Goal: Task Accomplishment & Management: Use online tool/utility

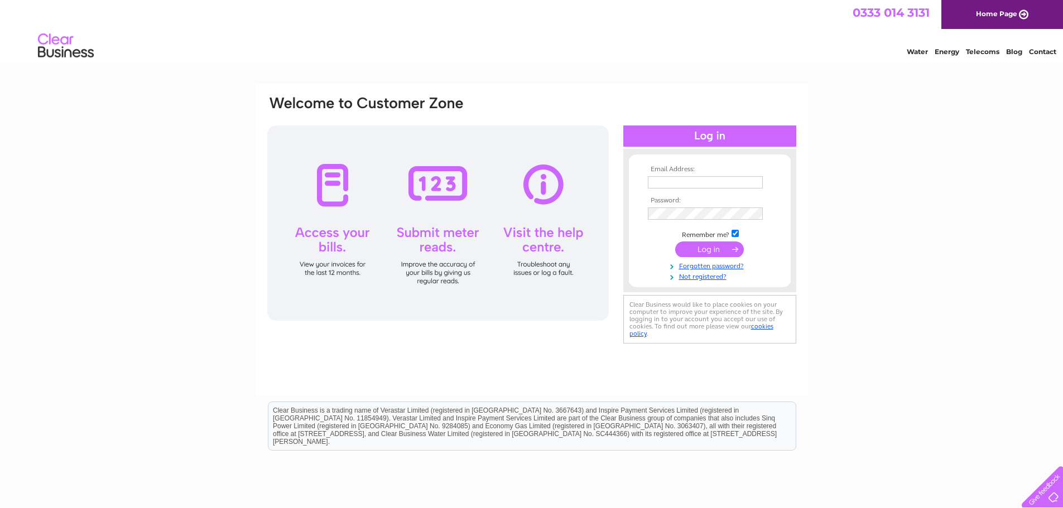
click at [712, 185] on input "text" at bounding box center [705, 182] width 115 height 12
type input "info@lavenderblueglasgow.co.uk"
click at [713, 253] on input "submit" at bounding box center [709, 250] width 69 height 16
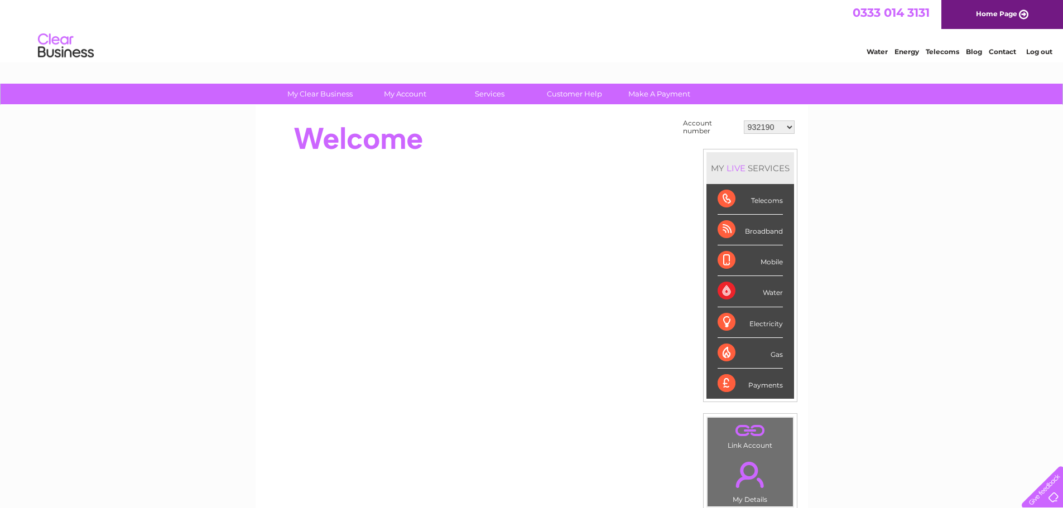
click at [746, 123] on select "932190 30322204" at bounding box center [768, 126] width 51 height 13
click at [743, 120] on select "932190 30322204" at bounding box center [768, 126] width 51 height 13
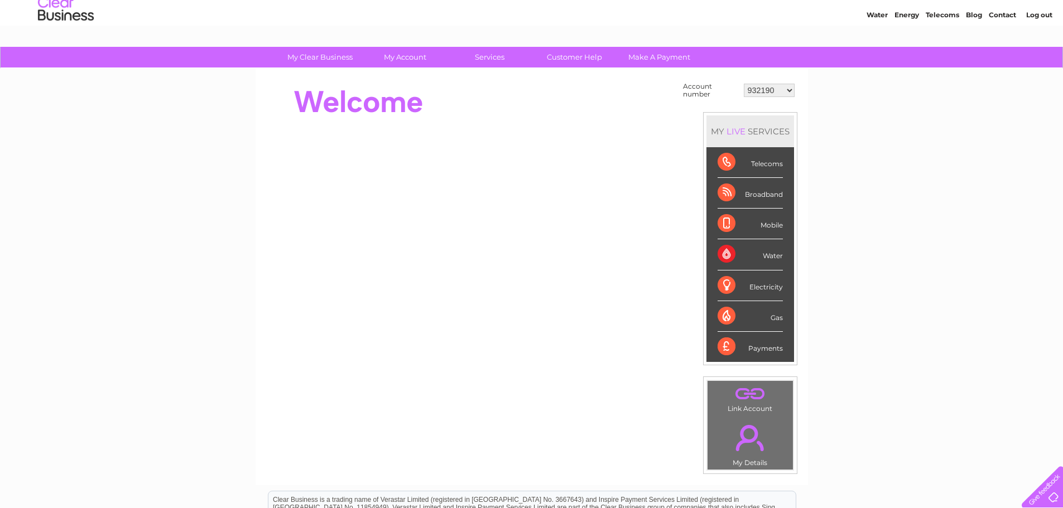
scroll to position [56, 0]
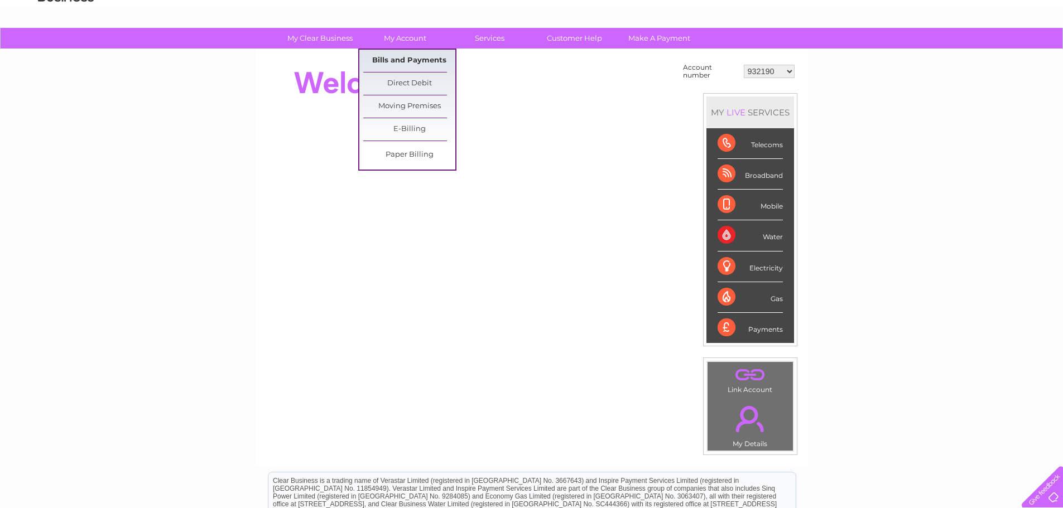
click at [413, 56] on link "Bills and Payments" at bounding box center [409, 61] width 92 height 22
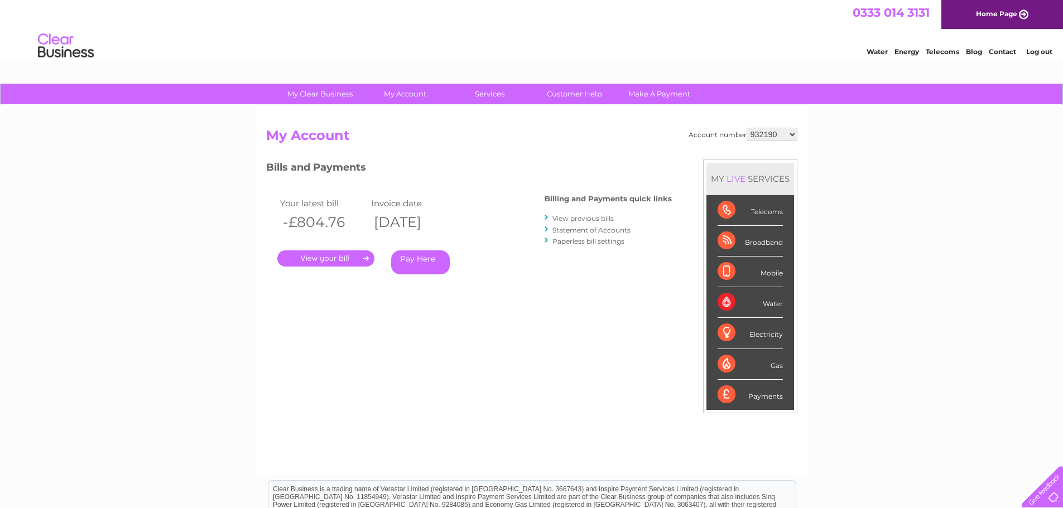
click at [767, 132] on select "932190 30322204" at bounding box center [771, 134] width 51 height 13
select select "30322204"
click at [746, 128] on select "932190 30322204" at bounding box center [771, 134] width 51 height 13
drag, startPoint x: 355, startPoint y: 222, endPoint x: 234, endPoint y: 220, distance: 120.5
click at [234, 220] on div "My Clear Business Login Details My Details My Preferences Link Account My Accou…" at bounding box center [531, 375] width 1063 height 582
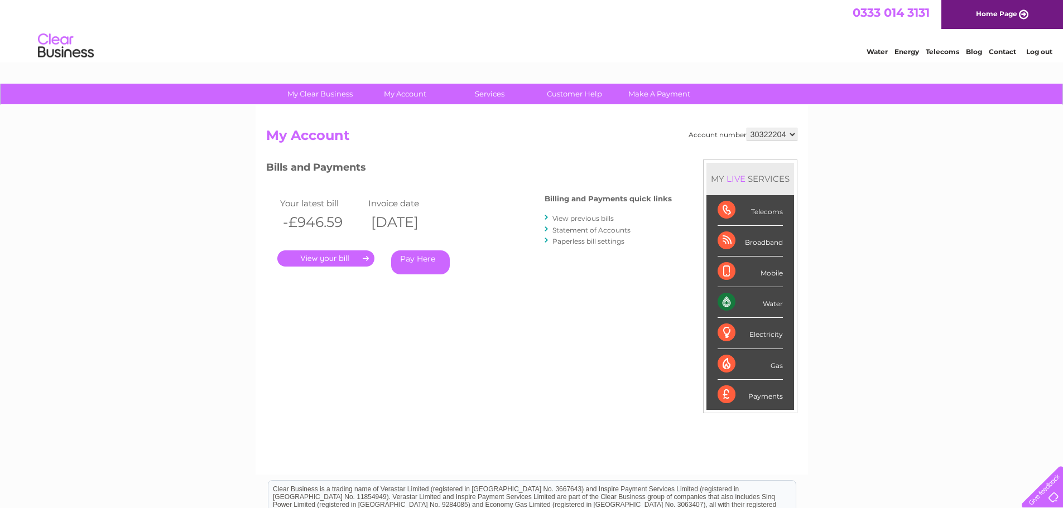
click at [454, 226] on th "[DATE]" at bounding box center [409, 222] width 89 height 23
drag, startPoint x: 481, startPoint y: 176, endPoint x: 472, endPoint y: 175, distance: 8.5
click at [472, 175] on h3 "Bills and Payments" at bounding box center [468, 170] width 405 height 20
click at [323, 260] on link "." at bounding box center [325, 258] width 97 height 16
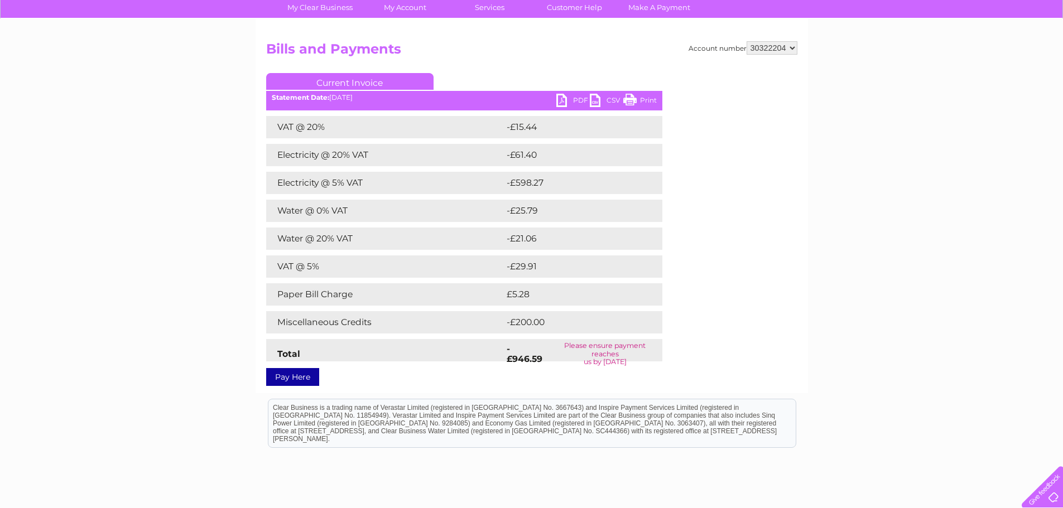
scroll to position [112, 0]
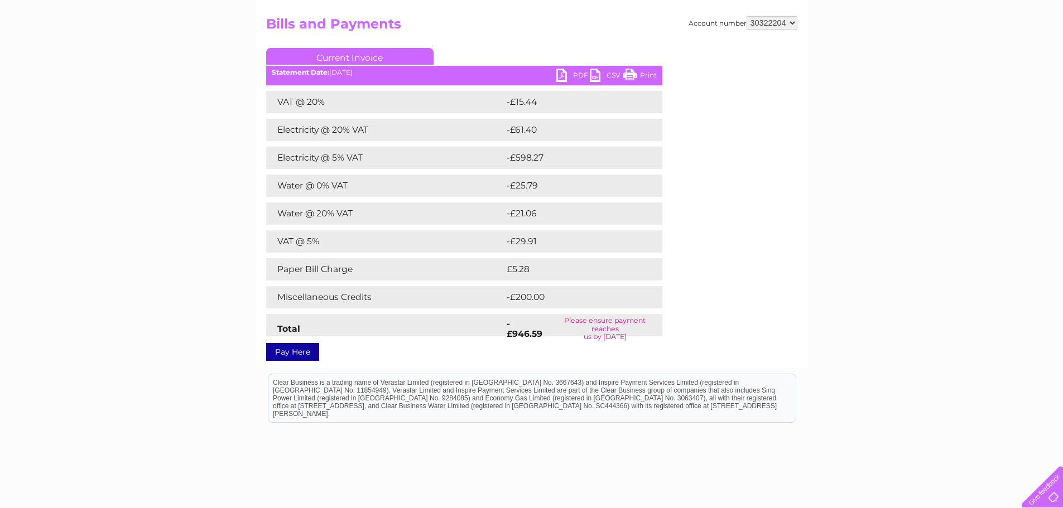
drag, startPoint x: 509, startPoint y: 332, endPoint x: 557, endPoint y: 331, distance: 48.0
click at [557, 331] on tr "Total -£946.59 Please ensure payment reaches us by [DATE]" at bounding box center [464, 329] width 396 height 30
click at [586, 334] on td "Please ensure payment reaches us by 13 October 2025" at bounding box center [605, 329] width 114 height 30
drag, startPoint x: 642, startPoint y: 338, endPoint x: 481, endPoint y: 321, distance: 161.5
click at [472, 313] on div "VAT @ 20% -£15.44 Electricity @ 20% VAT -£61.40 Electricity @ 5% VAT -£598.27 W…" at bounding box center [464, 213] width 396 height 245
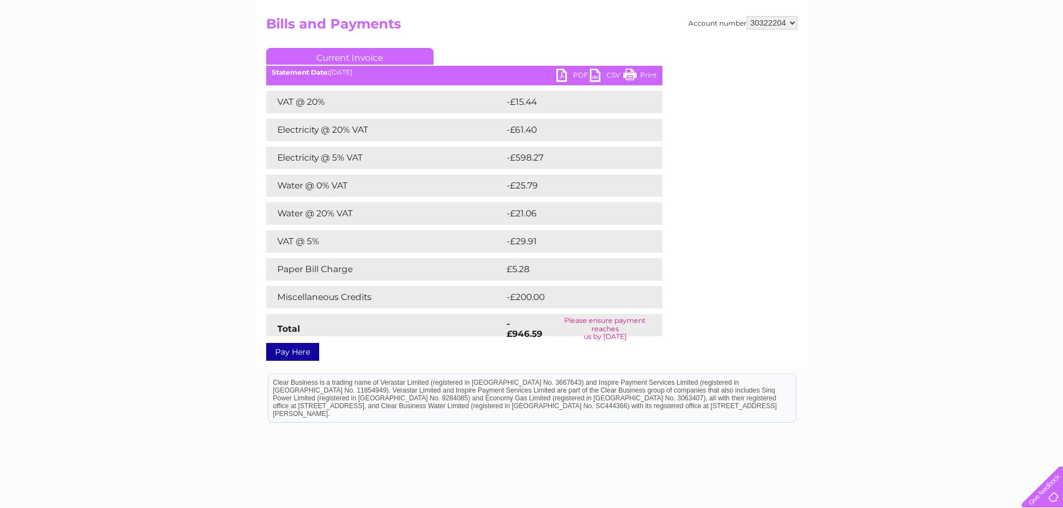
click at [562, 367] on div "Account number 932190 30322204 Bills and Payments Current Invoice PDF CSV Print" at bounding box center [531, 181] width 552 height 374
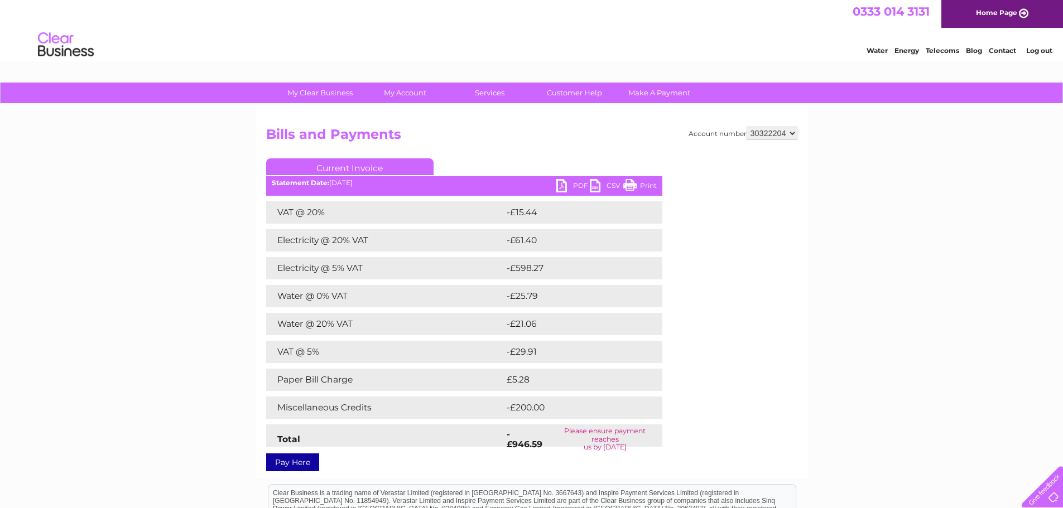
scroll to position [0, 0]
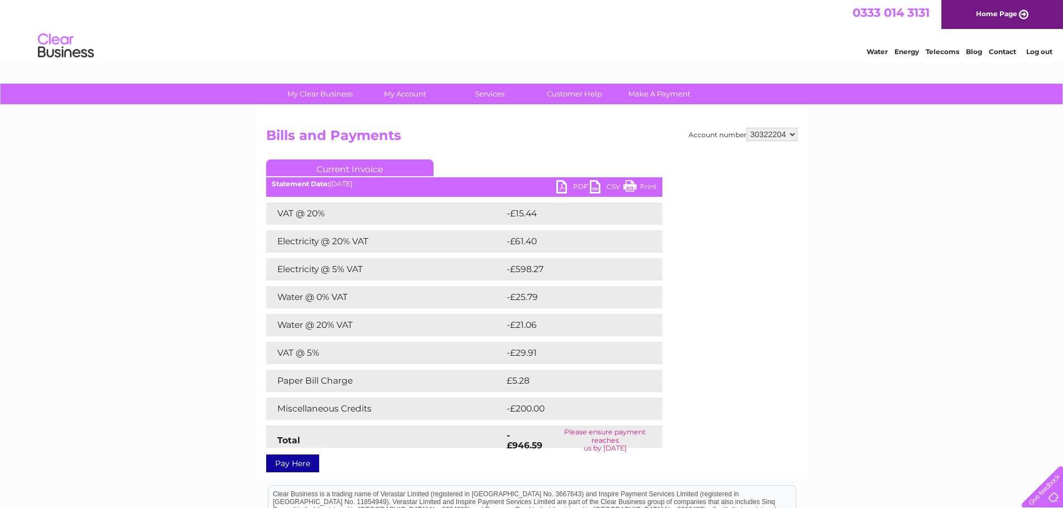
click at [536, 457] on div "Pay Here" at bounding box center [464, 458] width 396 height 20
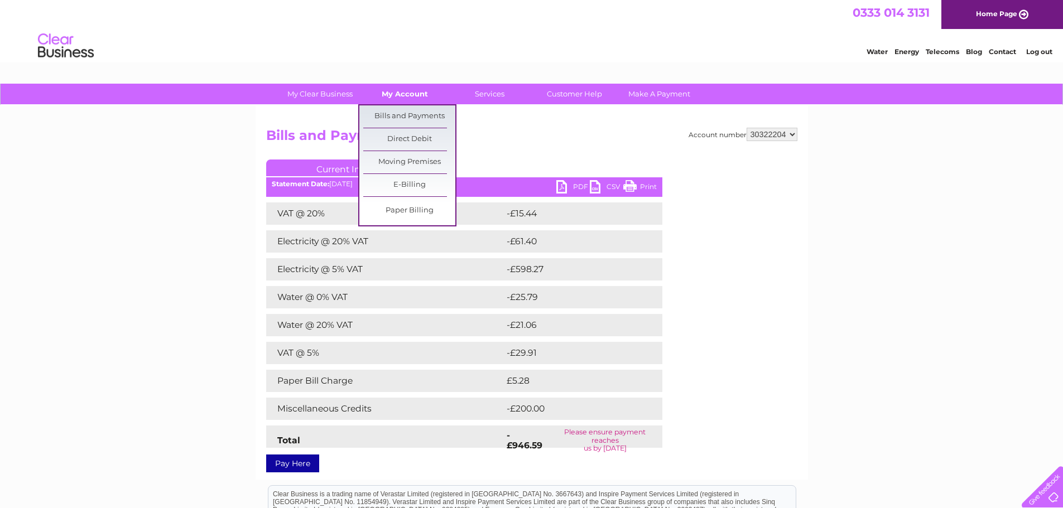
click at [412, 103] on link "My Account" at bounding box center [405, 94] width 92 height 21
click at [412, 115] on link "Bills and Payments" at bounding box center [409, 116] width 92 height 22
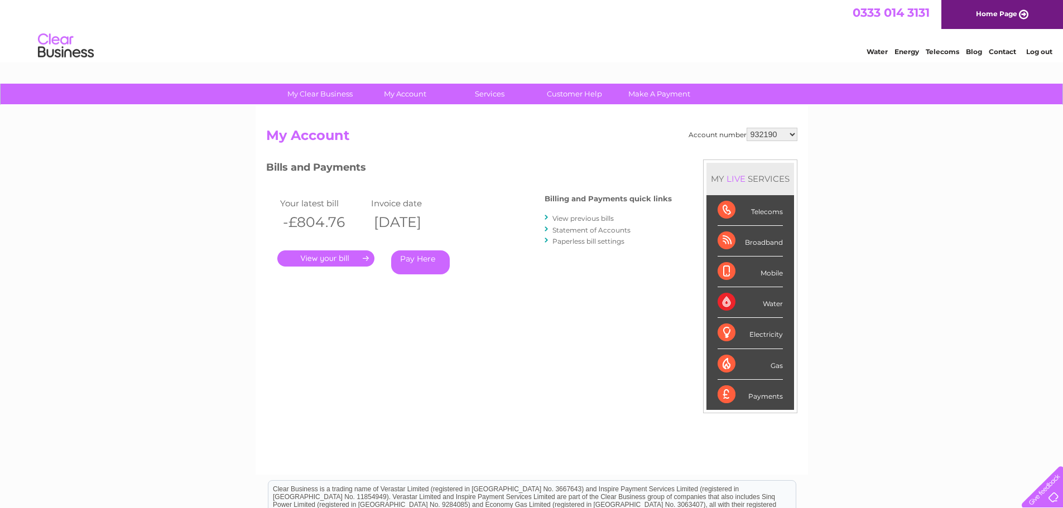
click at [750, 139] on select "932190 30322204" at bounding box center [771, 134] width 51 height 13
select select "30322204"
click at [746, 128] on select "932190 30322204" at bounding box center [771, 134] width 51 height 13
click at [776, 137] on select "932190 30322204" at bounding box center [771, 134] width 51 height 13
select select "932190"
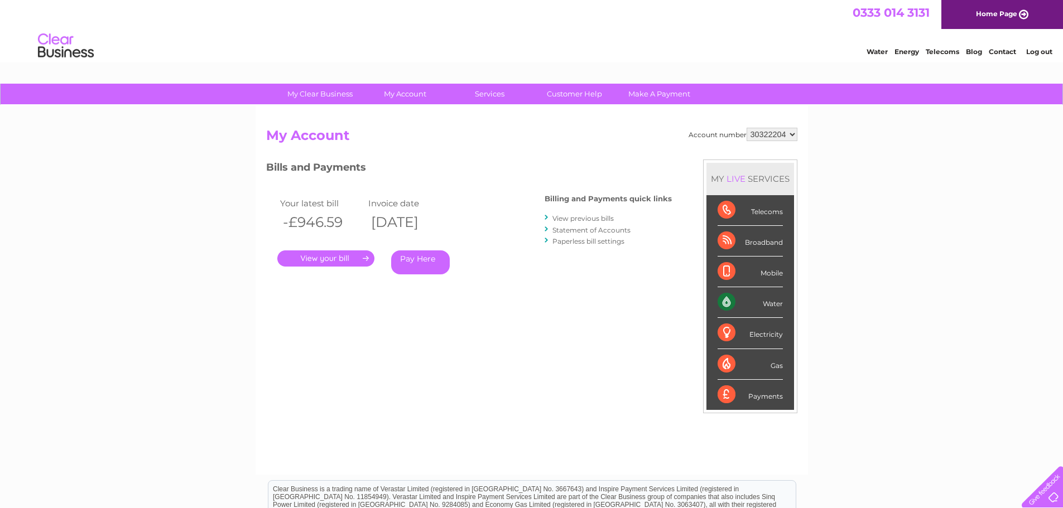
click at [746, 128] on select "932190 30322204" at bounding box center [771, 134] width 51 height 13
click at [305, 258] on link "." at bounding box center [325, 258] width 97 height 16
click at [336, 254] on link "." at bounding box center [325, 258] width 97 height 16
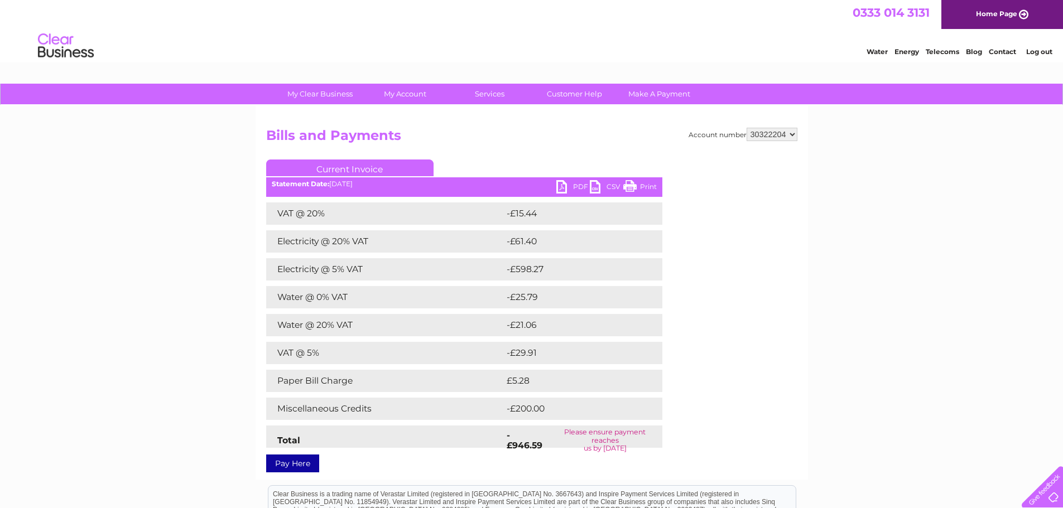
click at [776, 136] on select "932190 30322204" at bounding box center [771, 134] width 51 height 13
select select "932190"
click at [746, 128] on select "932190 30322204" at bounding box center [771, 134] width 51 height 13
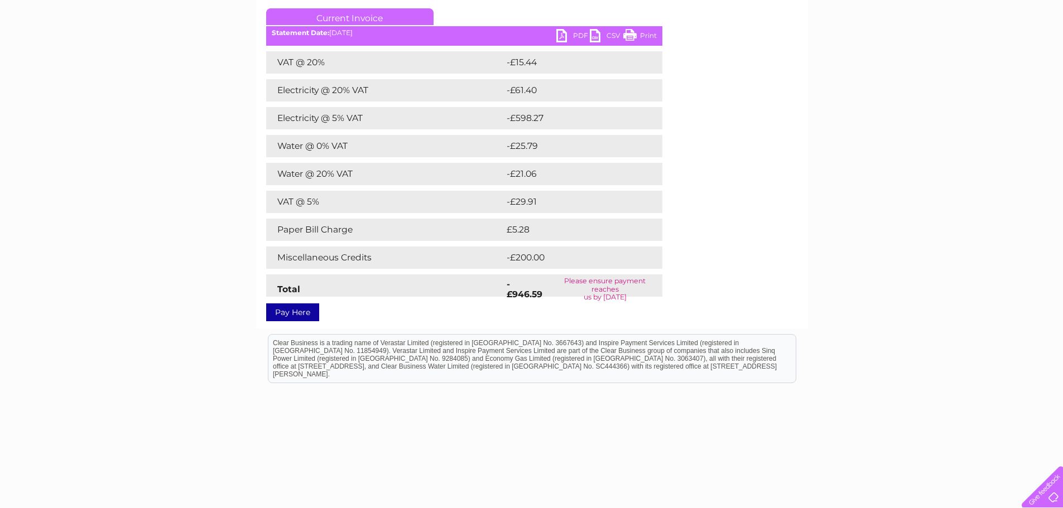
scroll to position [167, 0]
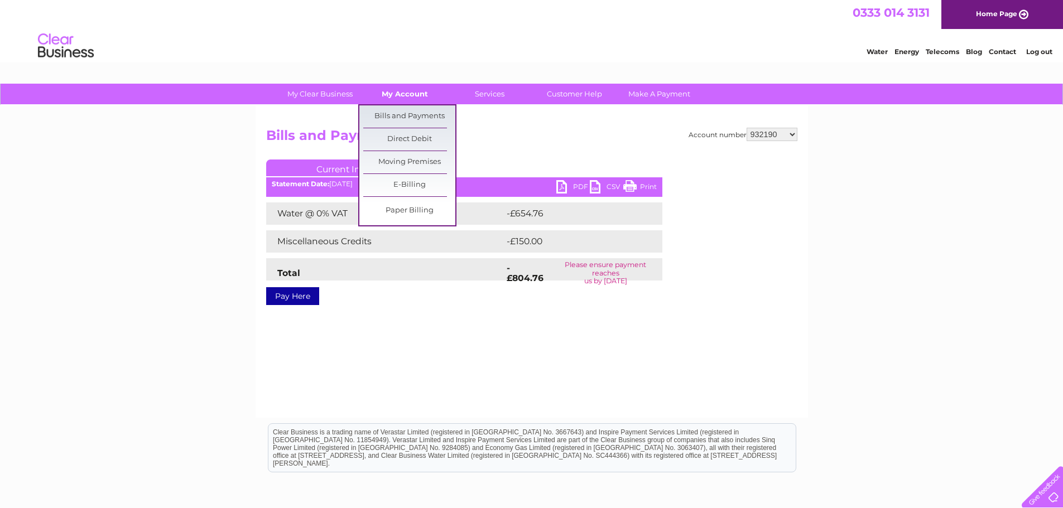
click at [417, 92] on link "My Account" at bounding box center [405, 94] width 92 height 21
click at [418, 110] on link "Bills and Payments" at bounding box center [409, 116] width 92 height 22
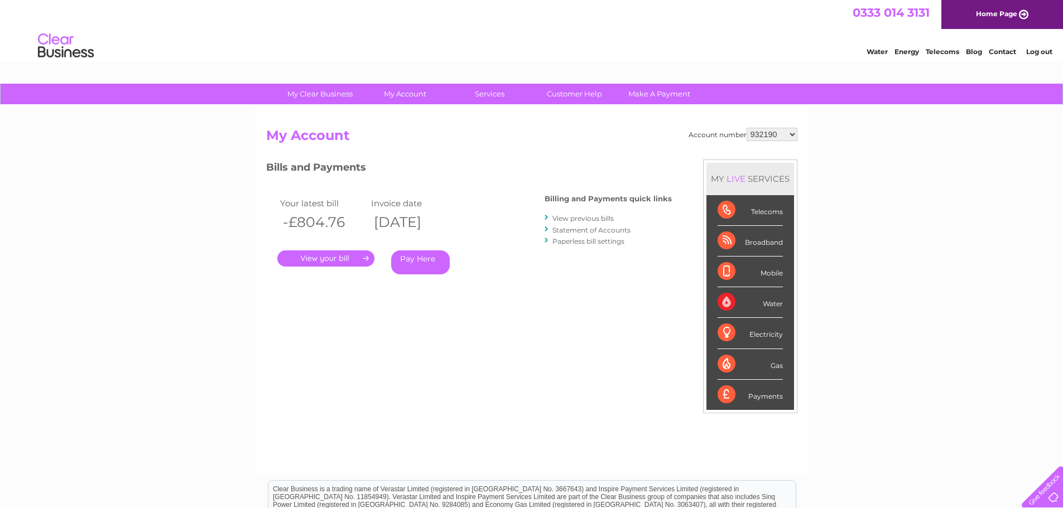
click at [330, 258] on link "." at bounding box center [325, 258] width 97 height 16
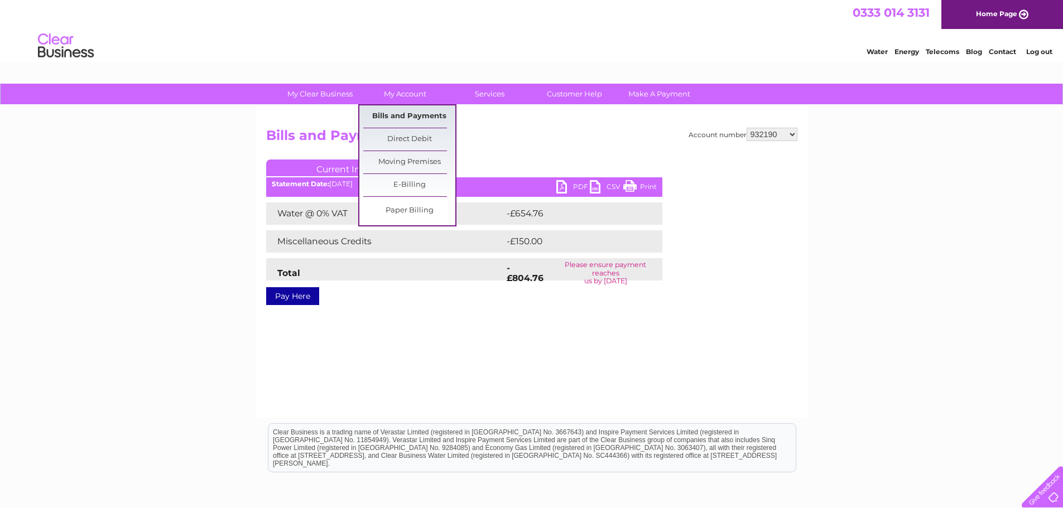
click at [403, 117] on link "Bills and Payments" at bounding box center [409, 116] width 92 height 22
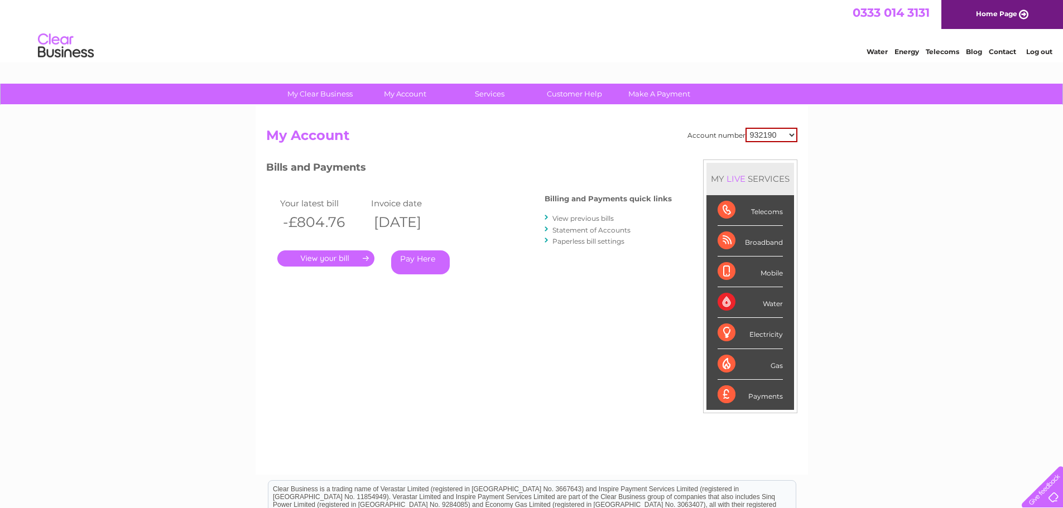
click at [336, 262] on link "." at bounding box center [325, 258] width 97 height 16
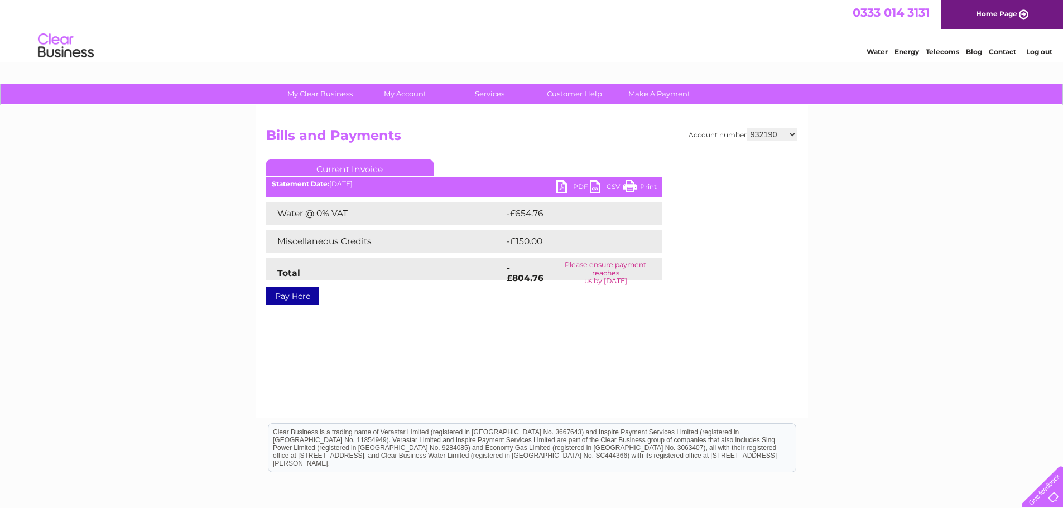
click at [568, 186] on link "PDF" at bounding box center [572, 188] width 33 height 16
click at [780, 136] on select "932190 30322204" at bounding box center [771, 134] width 51 height 13
select select "30322204"
click at [746, 128] on select "932190 30322204" at bounding box center [771, 134] width 51 height 13
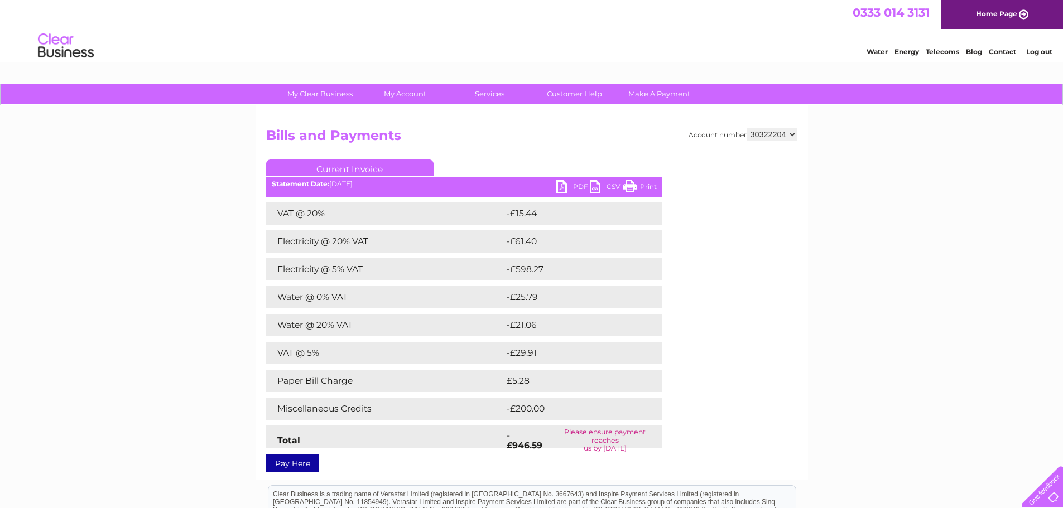
click at [580, 186] on link "PDF" at bounding box center [572, 188] width 33 height 16
click at [788, 133] on select "932190 30322204" at bounding box center [771, 134] width 51 height 13
select select "932190"
click at [746, 128] on select "932190 30322204" at bounding box center [771, 134] width 51 height 13
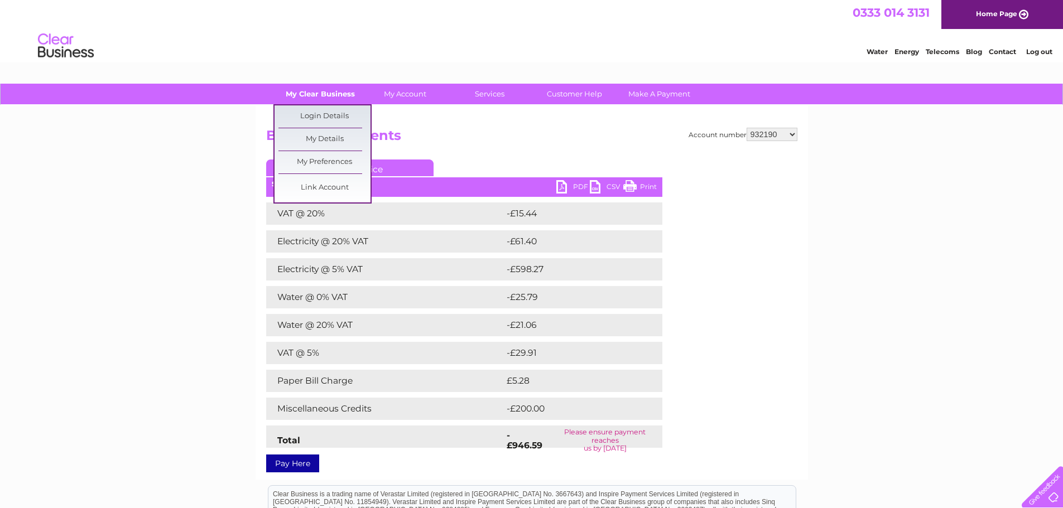
click at [334, 89] on link "My Clear Business" at bounding box center [320, 94] width 92 height 21
click at [342, 137] on link "My Details" at bounding box center [324, 139] width 92 height 22
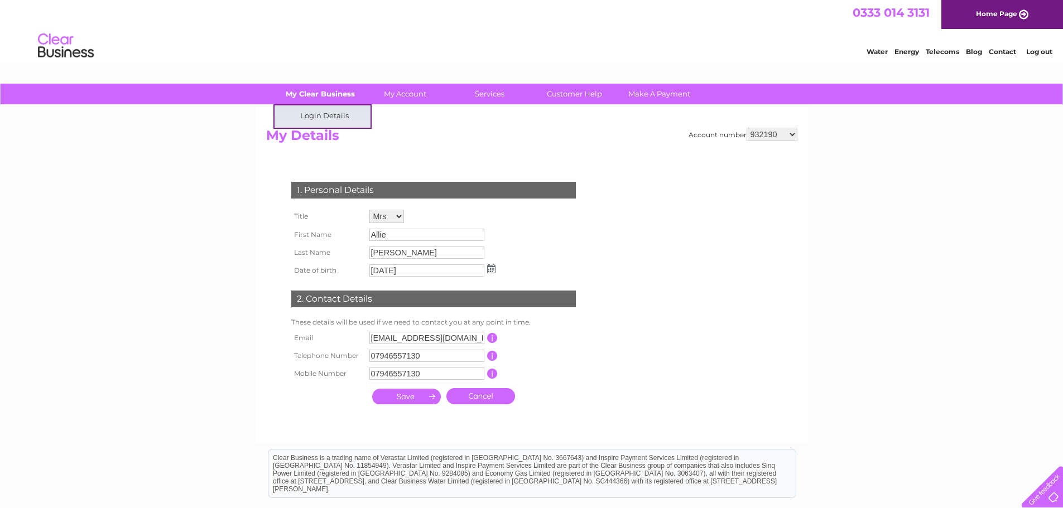
click at [341, 91] on link "My Clear Business" at bounding box center [320, 94] width 92 height 21
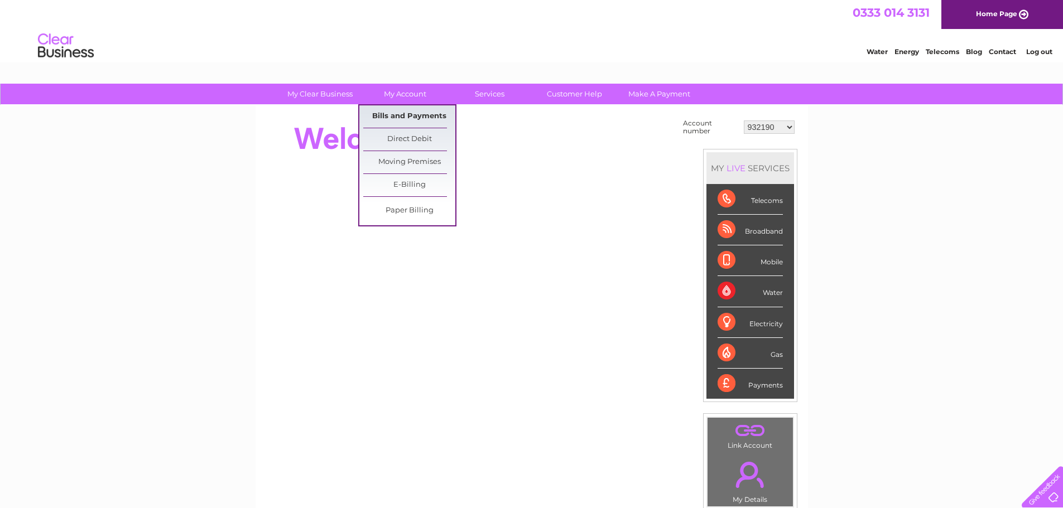
click at [424, 118] on link "Bills and Payments" at bounding box center [409, 116] width 92 height 22
click at [400, 116] on link "Bills and Payments" at bounding box center [409, 116] width 92 height 22
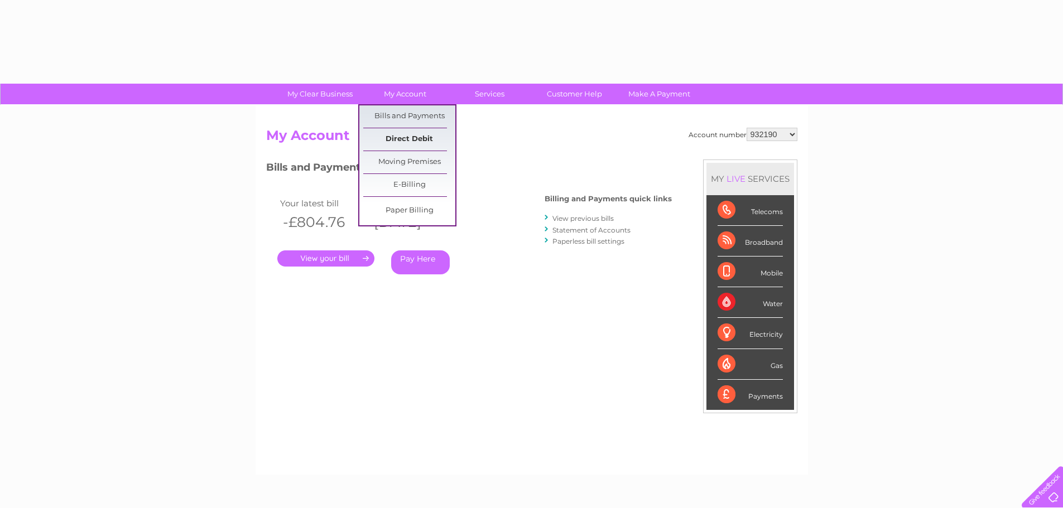
click at [417, 137] on link "Direct Debit" at bounding box center [409, 139] width 92 height 22
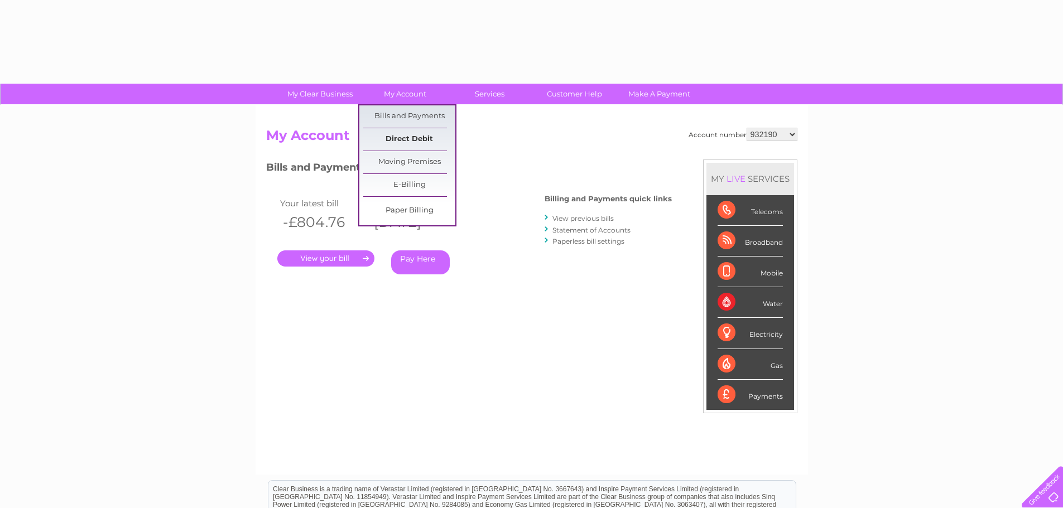
click at [392, 136] on link "Direct Debit" at bounding box center [409, 139] width 92 height 22
click at [405, 137] on link "Direct Debit" at bounding box center [409, 139] width 92 height 22
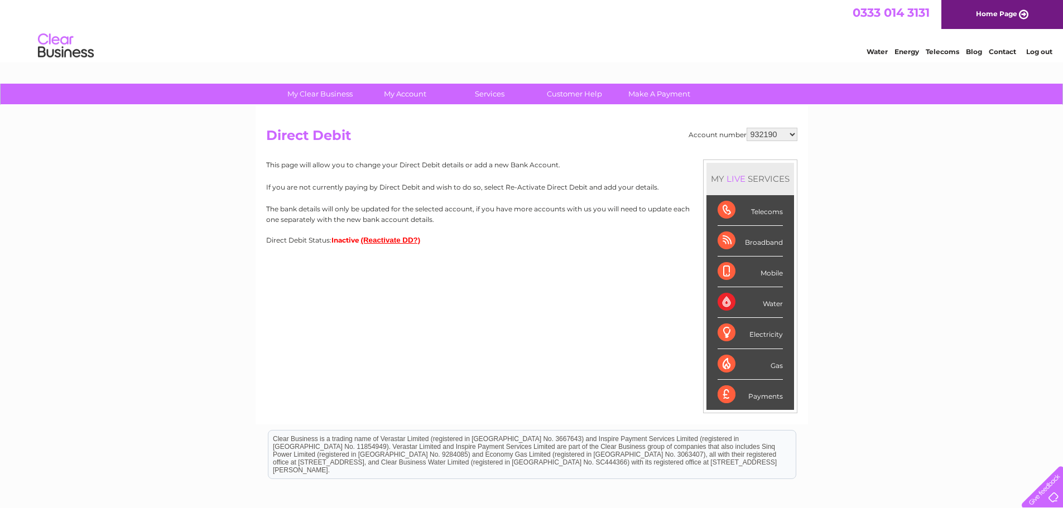
click at [398, 241] on button "(Reactivate DD?)" at bounding box center [391, 240] width 60 height 8
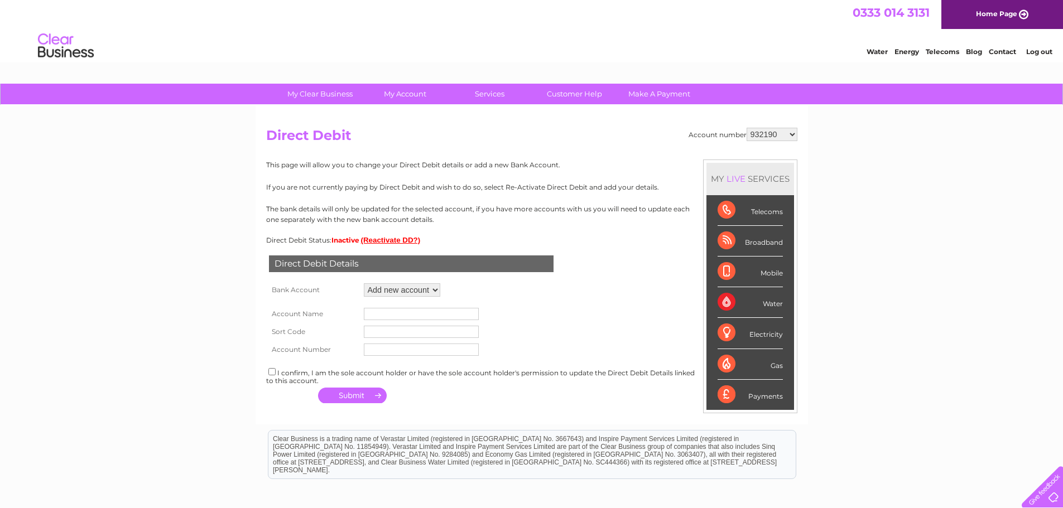
click at [305, 216] on p "The bank details will only be updated for the selected account, if you have mor…" at bounding box center [531, 214] width 531 height 21
click at [88, 387] on div "My Clear Business Login Details My Details My Preferences Link Account My Accou…" at bounding box center [531, 350] width 1063 height 532
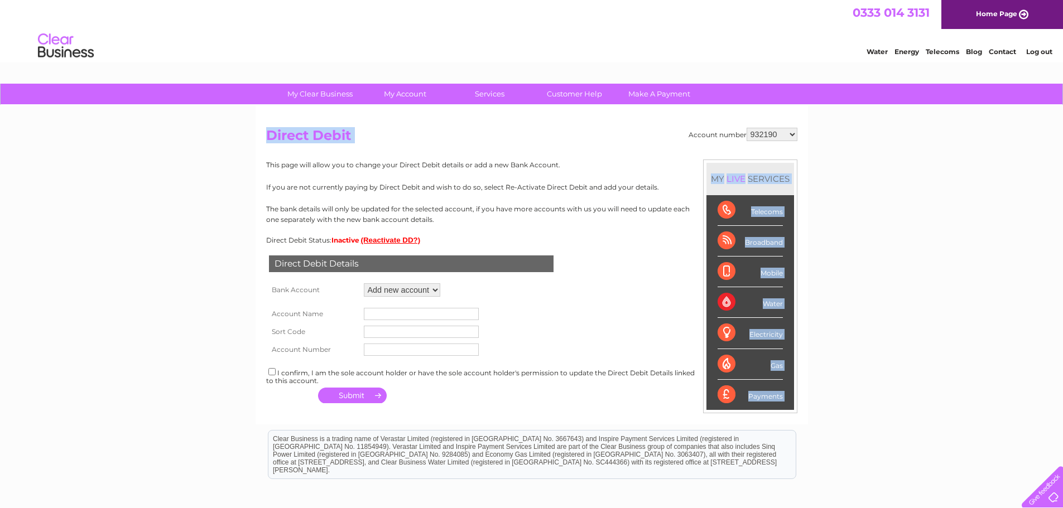
drag, startPoint x: 207, startPoint y: 128, endPoint x: 29, endPoint y: 156, distance: 180.6
click at [29, 156] on div "My Clear Business Login Details My Details My Preferences Link Account My Accou…" at bounding box center [531, 350] width 1063 height 532
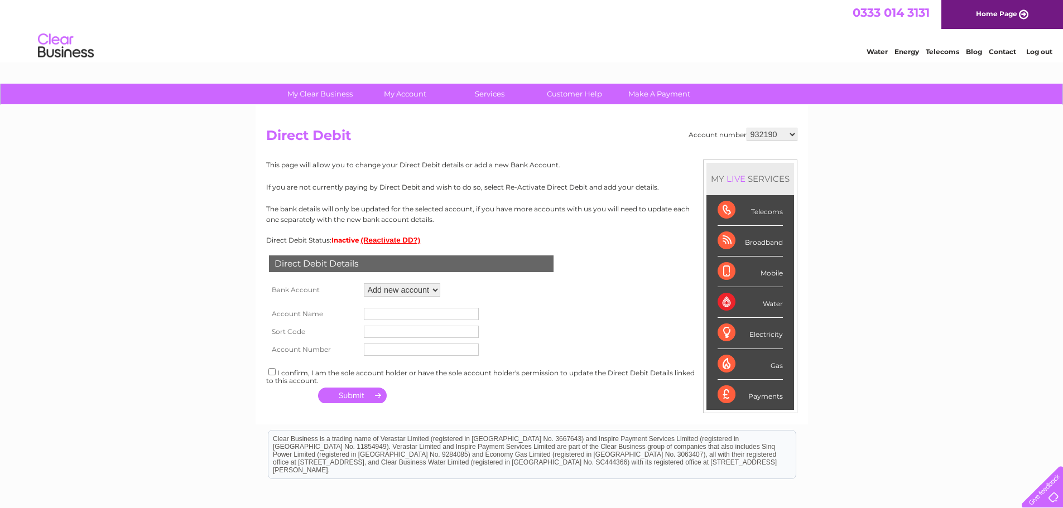
click at [69, 186] on div "My Clear Business Login Details My Details My Preferences Link Account My Accou…" at bounding box center [531, 350] width 1063 height 532
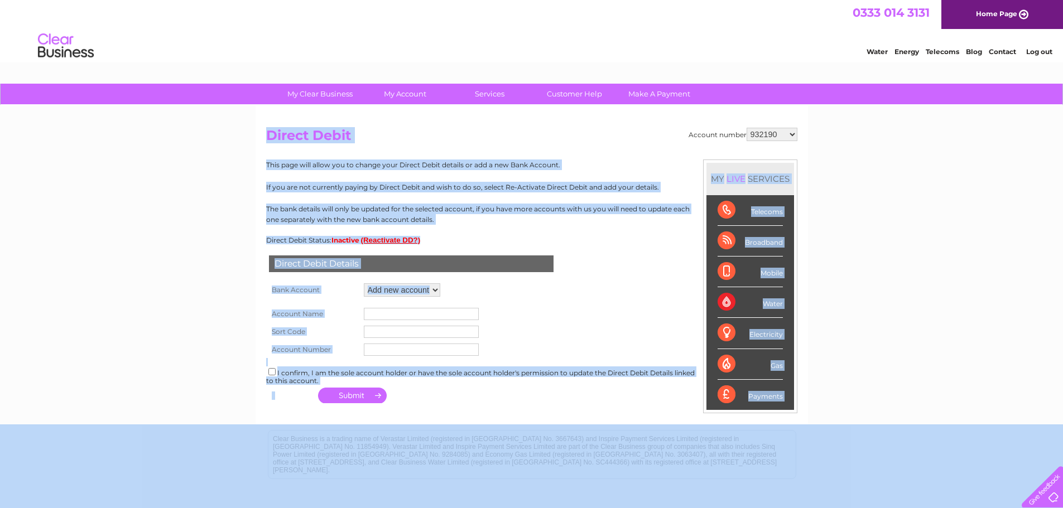
drag, startPoint x: 206, startPoint y: 552, endPoint x: 926, endPoint y: 437, distance: 729.7
click at [907, 383] on div "My Clear Business Login Details My Details My Preferences Link Account My Accou…" at bounding box center [531, 350] width 1063 height 532
click at [118, 152] on div "My Clear Business Login Details My Details My Preferences Link Account My Accou…" at bounding box center [531, 350] width 1063 height 532
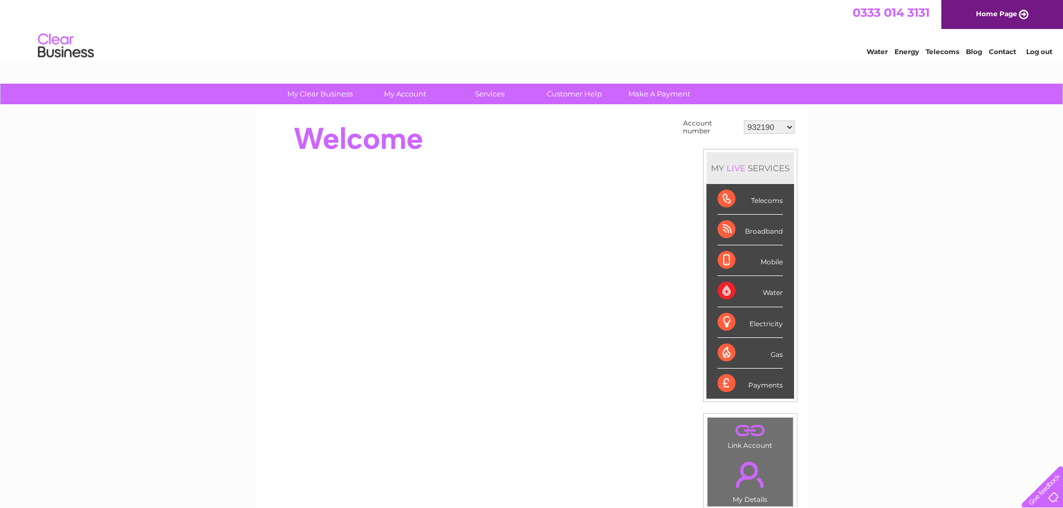
click at [783, 128] on select "932190 30322204" at bounding box center [768, 126] width 51 height 13
select select "30322204"
click at [743, 120] on select "932190 30322204" at bounding box center [768, 126] width 51 height 13
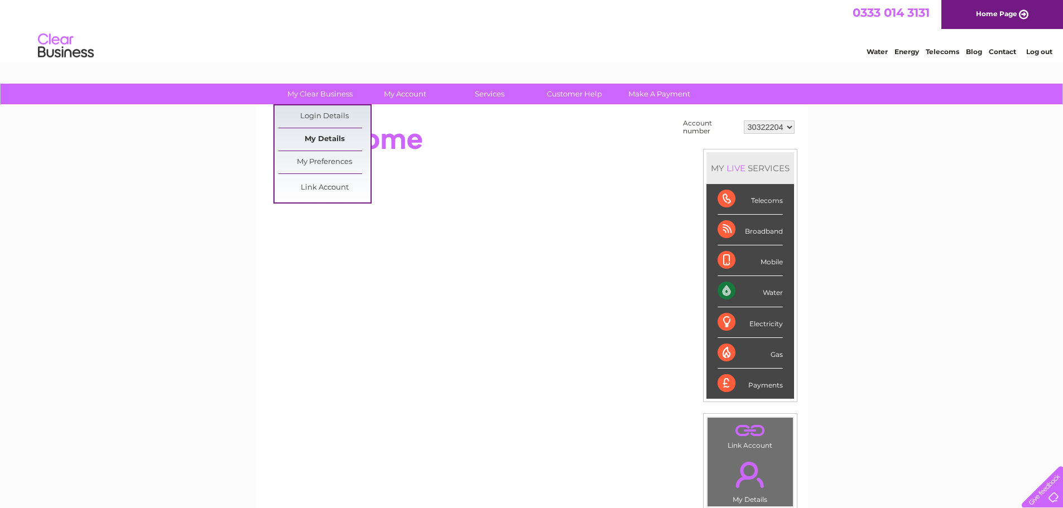
click at [320, 142] on link "My Details" at bounding box center [324, 139] width 92 height 22
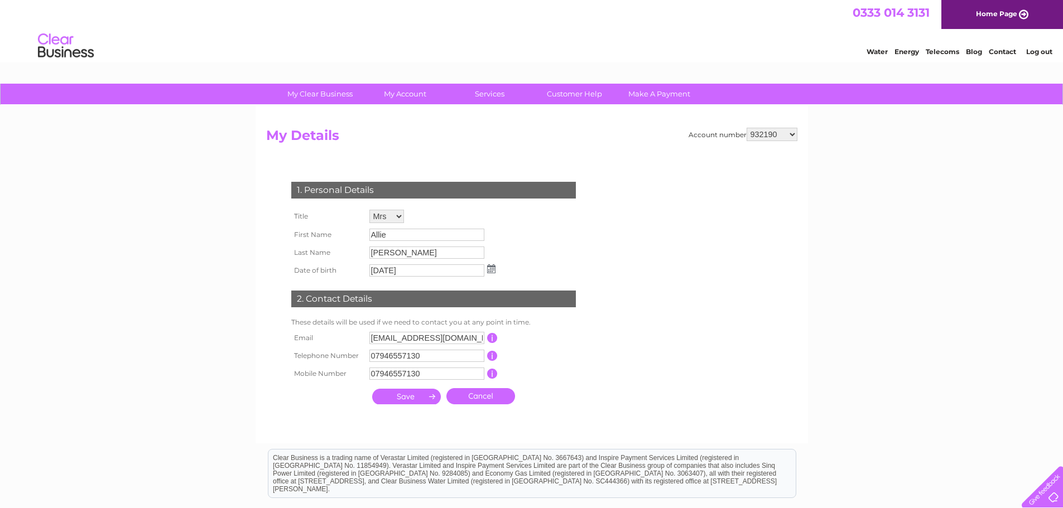
click at [399, 398] on input "submit" at bounding box center [406, 397] width 69 height 16
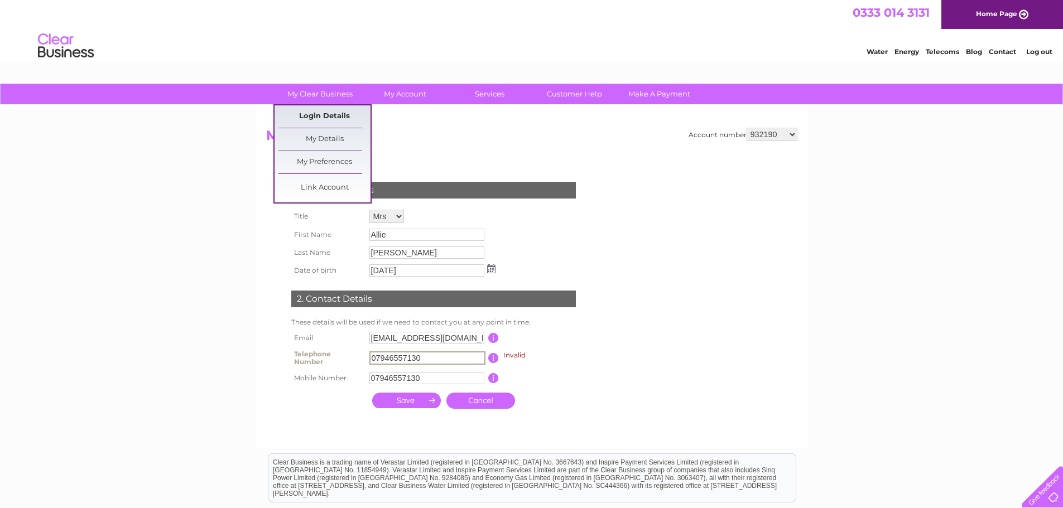
click at [325, 113] on link "Login Details" at bounding box center [324, 116] width 92 height 22
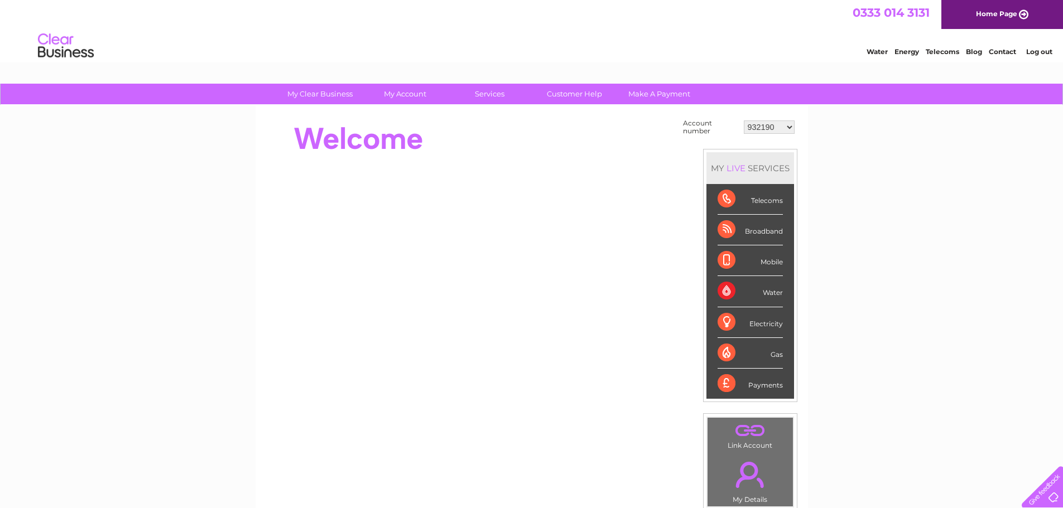
click at [760, 133] on select "932190 30322204" at bounding box center [768, 126] width 51 height 13
select select "30322204"
click at [743, 120] on select "932190 30322204" at bounding box center [768, 126] width 51 height 13
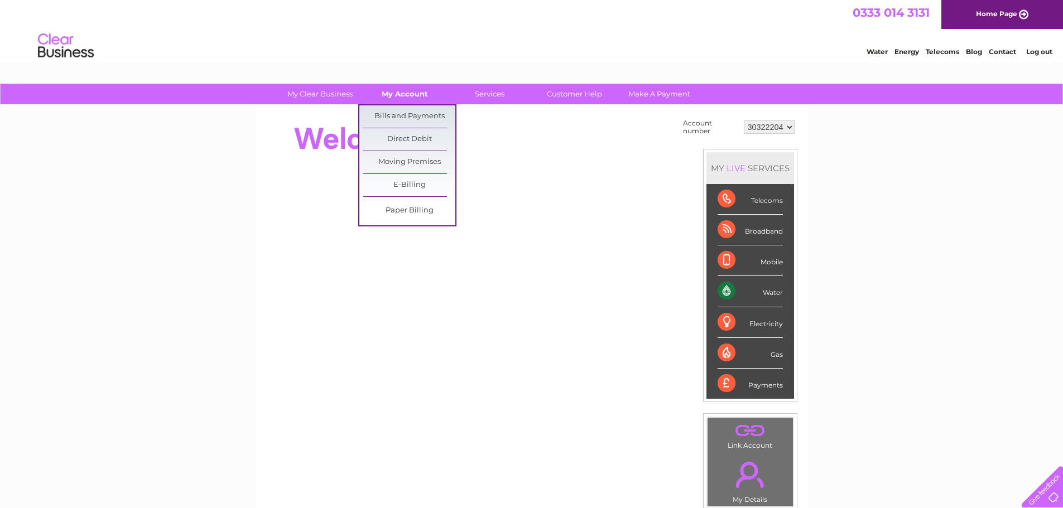
click at [410, 104] on link "My Account" at bounding box center [405, 94] width 92 height 21
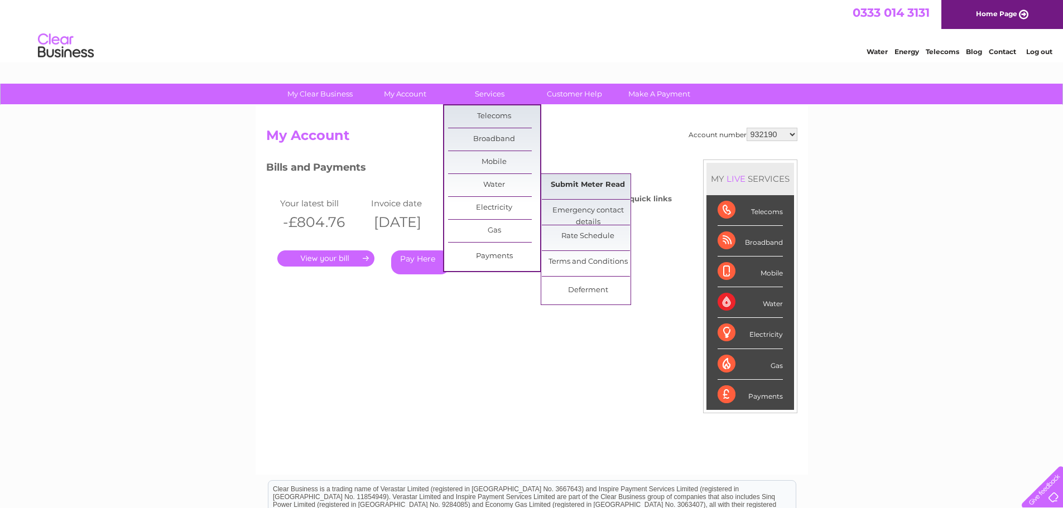
click at [571, 183] on link "Submit Meter Read" at bounding box center [588, 185] width 92 height 22
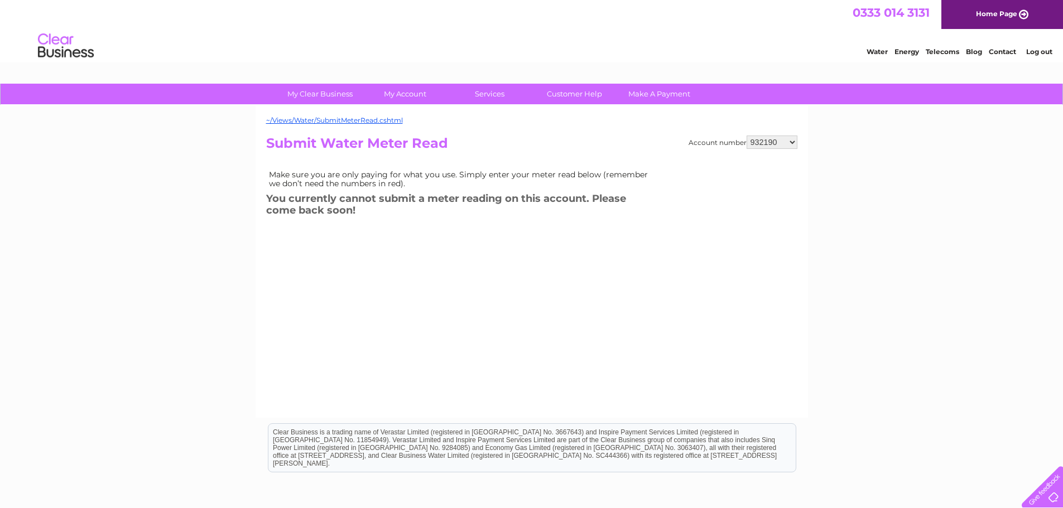
drag, startPoint x: 765, startPoint y: 139, endPoint x: 770, endPoint y: 143, distance: 6.8
click at [766, 138] on select "932190 30322204" at bounding box center [771, 142] width 51 height 13
select select "30322204"
click at [746, 136] on select "932190 30322204" at bounding box center [771, 142] width 51 height 13
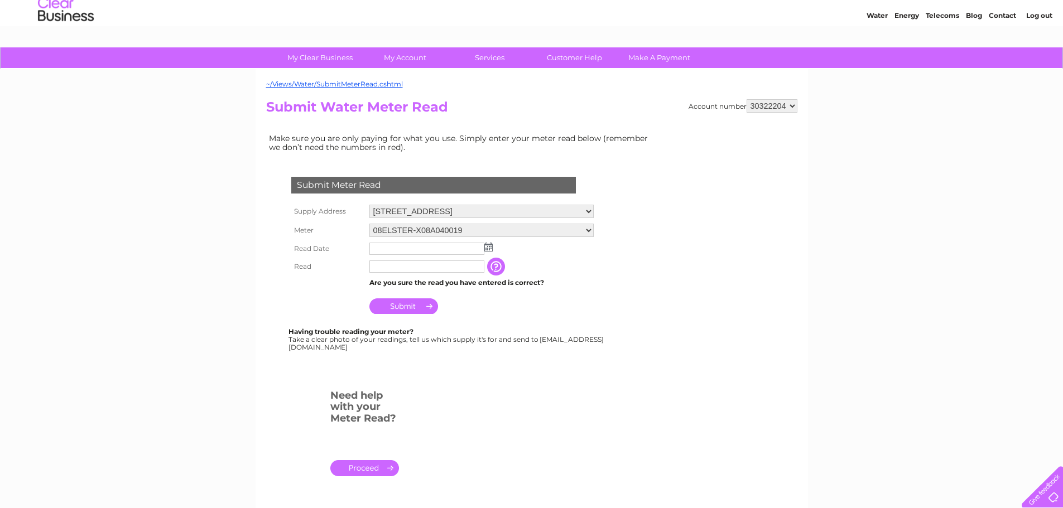
scroll to position [56, 0]
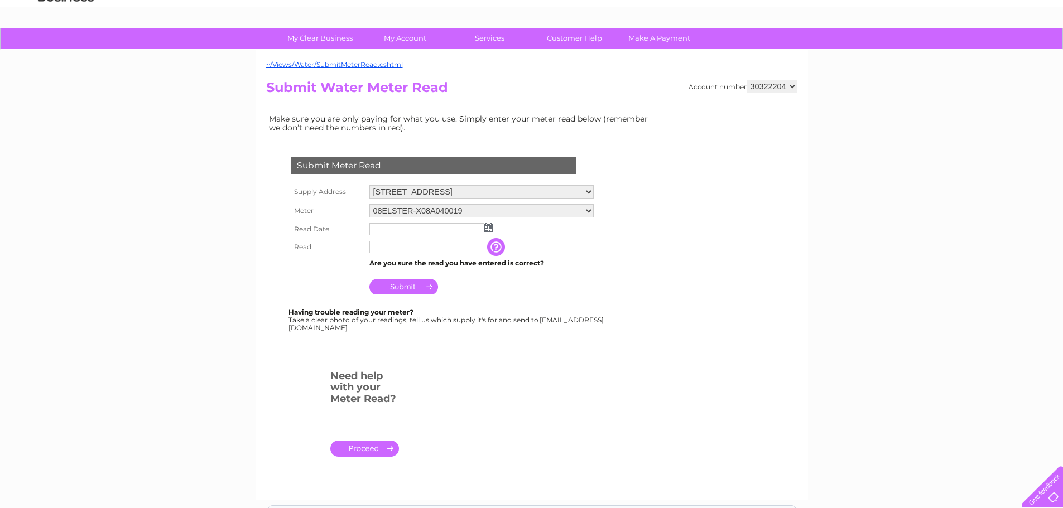
click at [491, 230] on img at bounding box center [488, 227] width 8 height 9
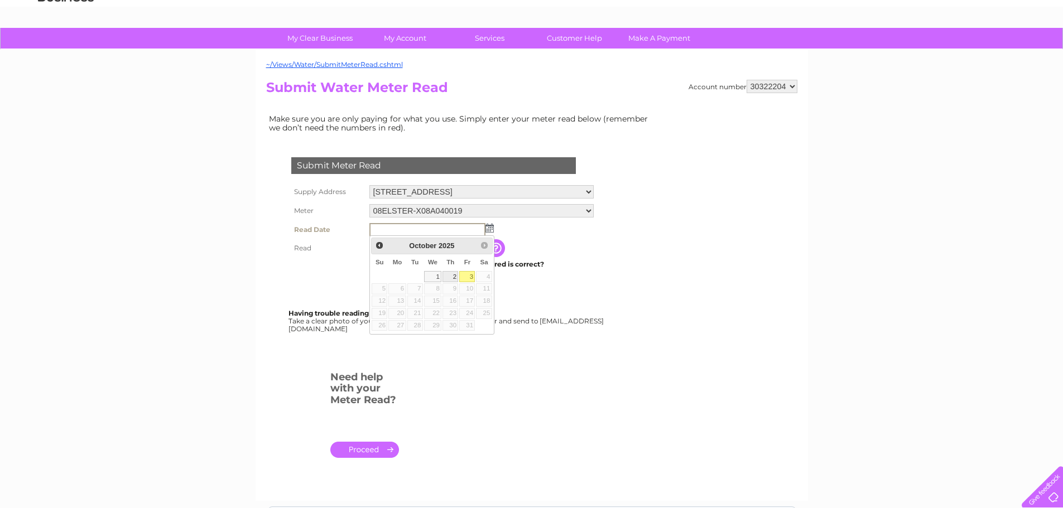
click at [457, 274] on link "2" at bounding box center [450, 276] width 16 height 11
type input "2025/10/02"
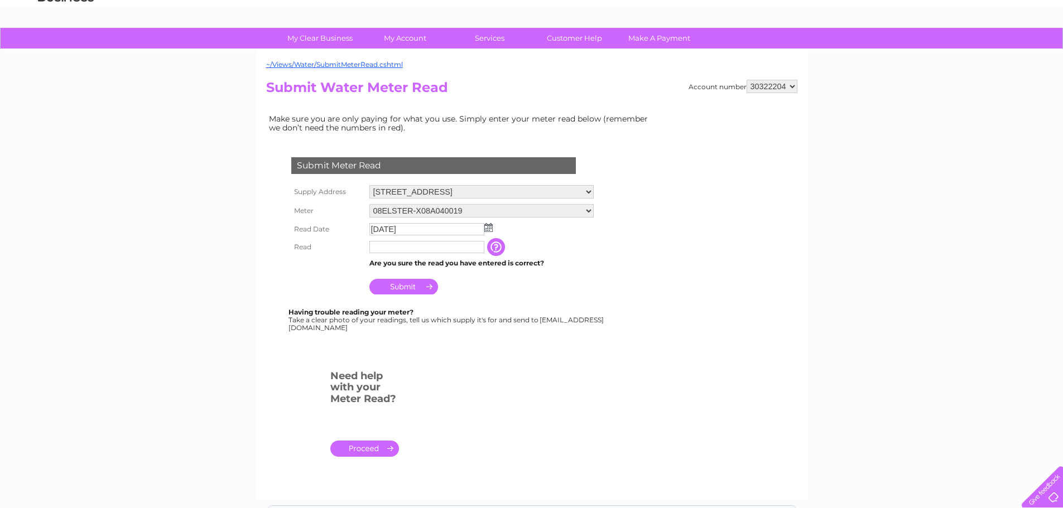
click at [493, 244] on input "button" at bounding box center [497, 247] width 20 height 18
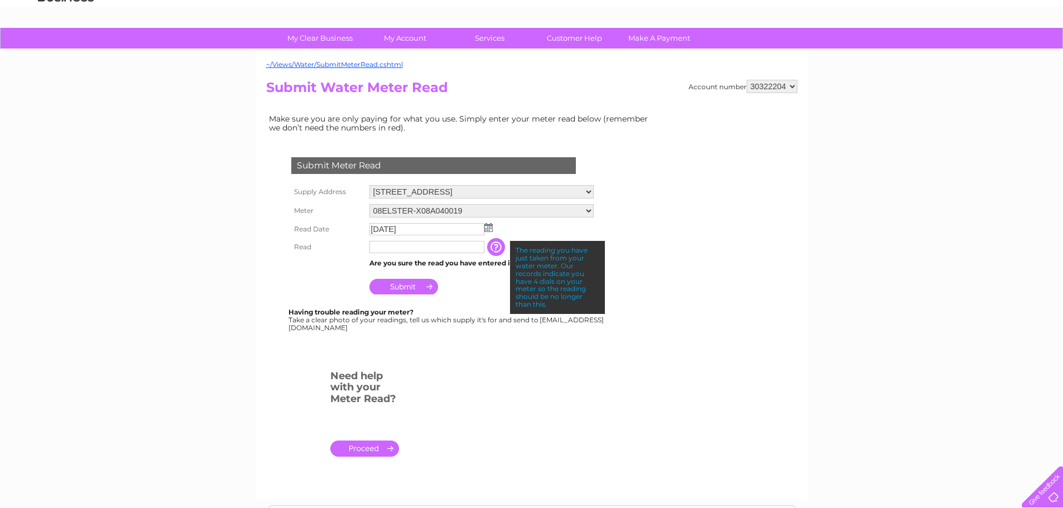
click at [493, 244] on input "button" at bounding box center [497, 247] width 20 height 18
click at [453, 245] on input "text" at bounding box center [426, 247] width 115 height 12
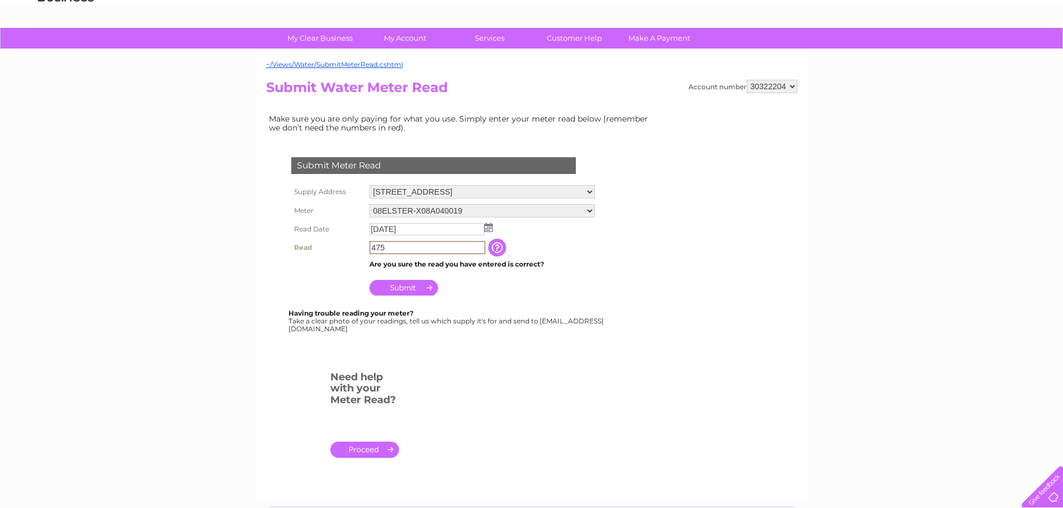
type input "475"
click at [406, 286] on input "Submit" at bounding box center [403, 288] width 69 height 16
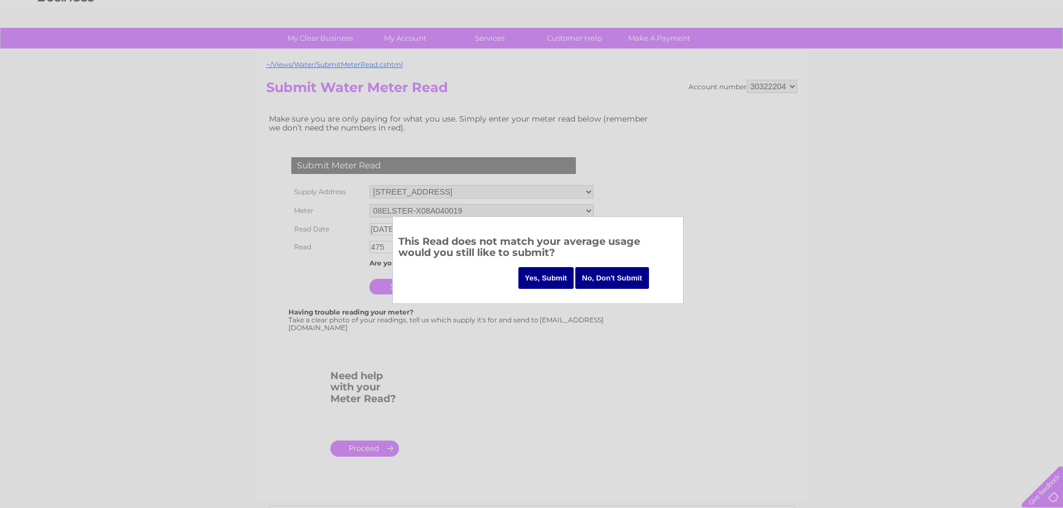
drag, startPoint x: 494, startPoint y: 242, endPoint x: 642, endPoint y: 241, distance: 147.8
click at [620, 237] on h3 "This Read does not match your average usage would you still like to submit?" at bounding box center [537, 249] width 279 height 31
click at [553, 279] on input "Yes, Submit" at bounding box center [546, 278] width 56 height 22
